Goal: Find contact information: Find contact information

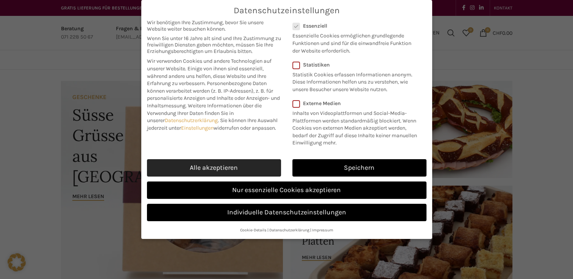
click at [236, 162] on link "Alle akzeptieren" at bounding box center [214, 167] width 134 height 17
checkbox input "true"
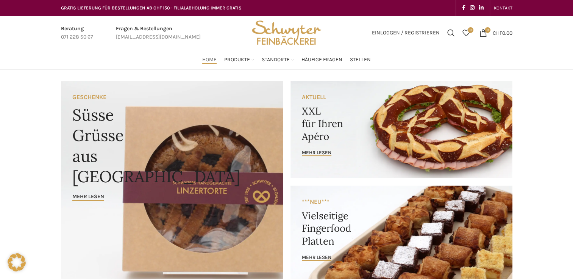
click at [137, 36] on link "Infobox link" at bounding box center [158, 33] width 85 height 17
drag, startPoint x: 186, startPoint y: 36, endPoint x: 112, endPoint y: 41, distance: 74.7
click at [112, 41] on div "Fragen & Bestellungen [EMAIL_ADDRESS][DOMAIN_NAME]" at bounding box center [158, 33] width 92 height 17
drag, startPoint x: 112, startPoint y: 41, endPoint x: 204, endPoint y: 40, distance: 92.8
click at [204, 40] on div "Beratung 071 228 50 67 Fragen & Bestellungen [EMAIL_ADDRESS][DOMAIN_NAME]" at bounding box center [151, 33] width 189 height 34
